Goal: Navigation & Orientation: Find specific page/section

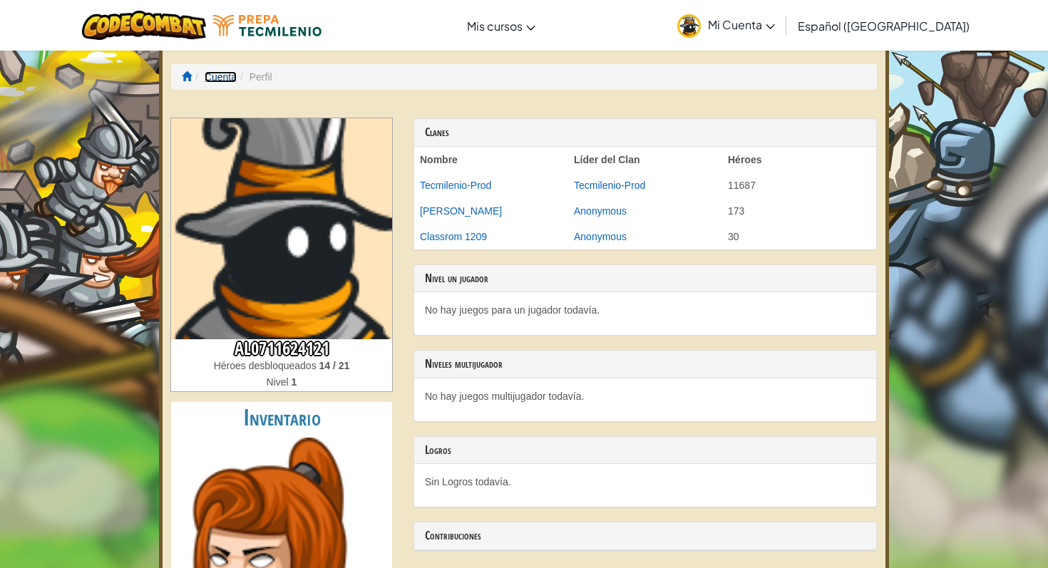
click at [215, 77] on link "Cuenta" at bounding box center [221, 76] width 32 height 11
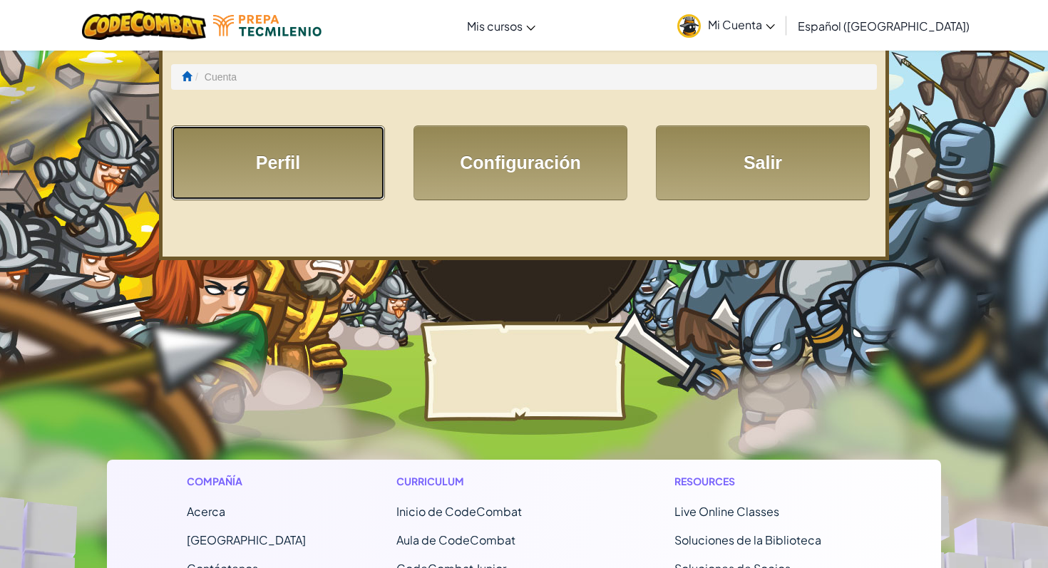
click at [300, 171] on link "Perfil" at bounding box center [278, 162] width 214 height 75
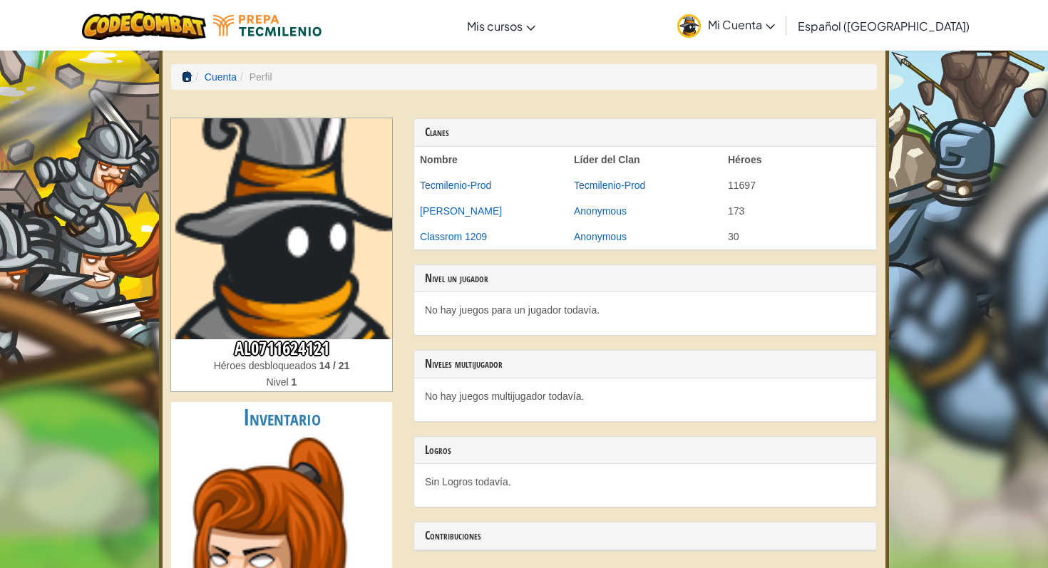
click at [187, 76] on span at bounding box center [187, 76] width 10 height 10
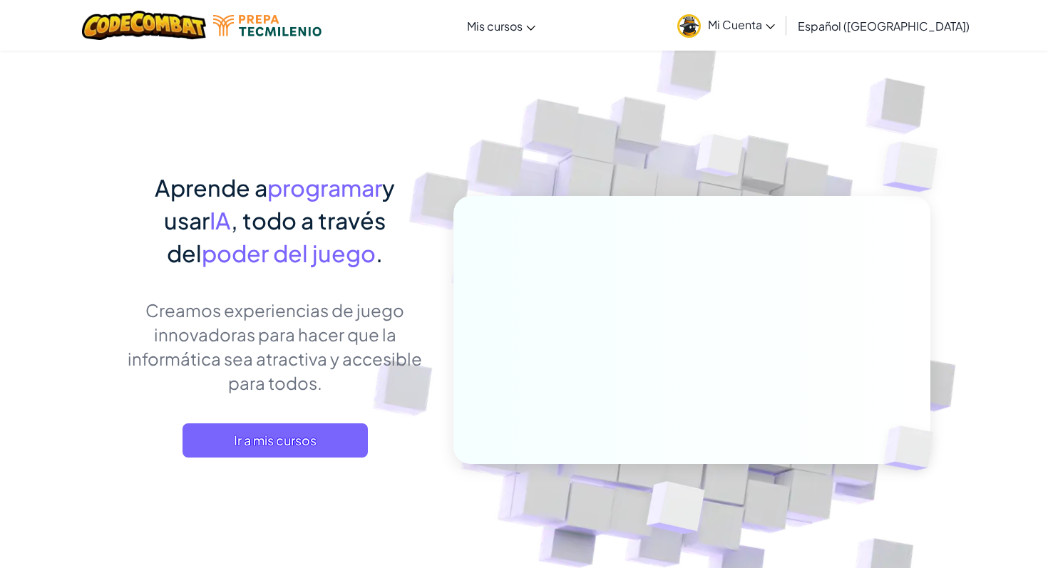
click at [701, 21] on img at bounding box center [689, 26] width 24 height 24
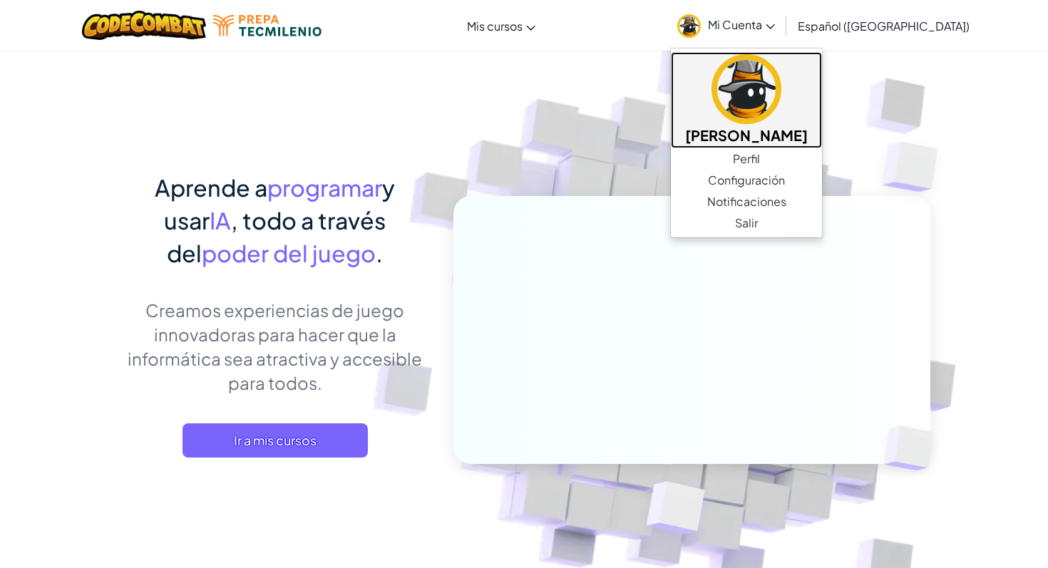
click at [745, 79] on img at bounding box center [746, 89] width 70 height 70
